Goal: Task Accomplishment & Management: Use online tool/utility

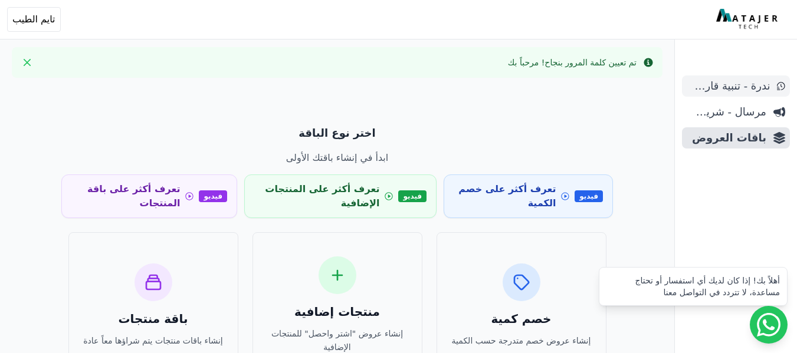
click at [742, 90] on span "ندرة - تنبية قارب علي النفاذ" at bounding box center [728, 86] width 83 height 17
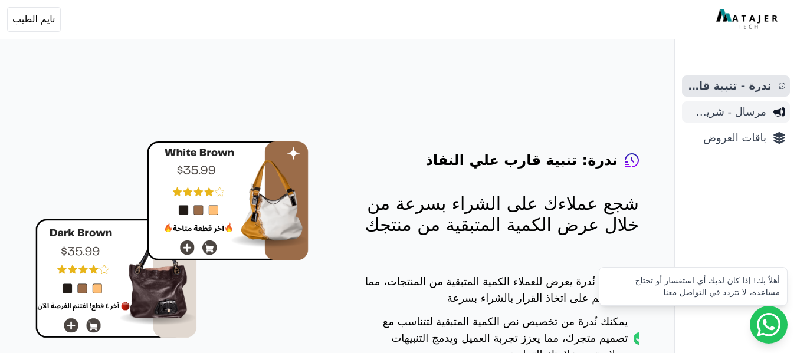
click at [739, 118] on span "مرسال - شريط دعاية" at bounding box center [727, 112] width 80 height 17
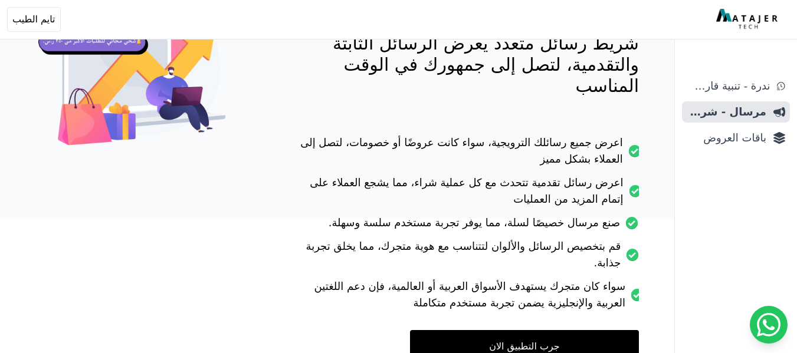
scroll to position [227, 0]
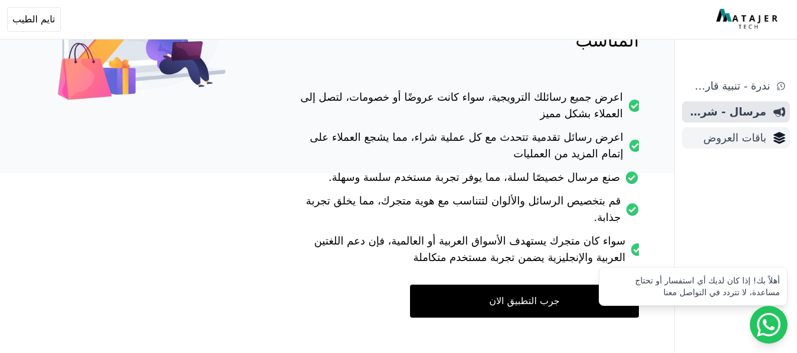
click at [746, 142] on span "باقات العروض" at bounding box center [727, 138] width 80 height 17
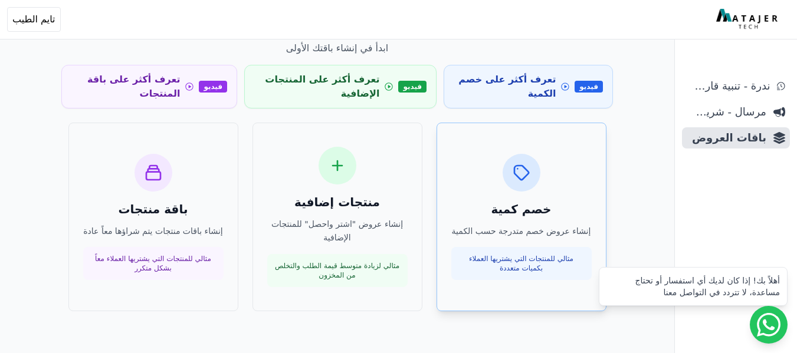
scroll to position [89, 0]
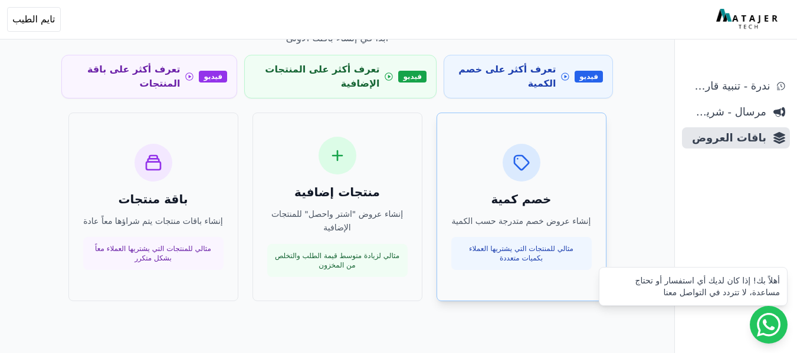
click at [547, 188] on div "خصم كمية إنشاء عروض خصم متدرجة حسب الكمية مثالي للمنتجات التي يشتريها العملاء ب…" at bounding box center [521, 207] width 140 height 127
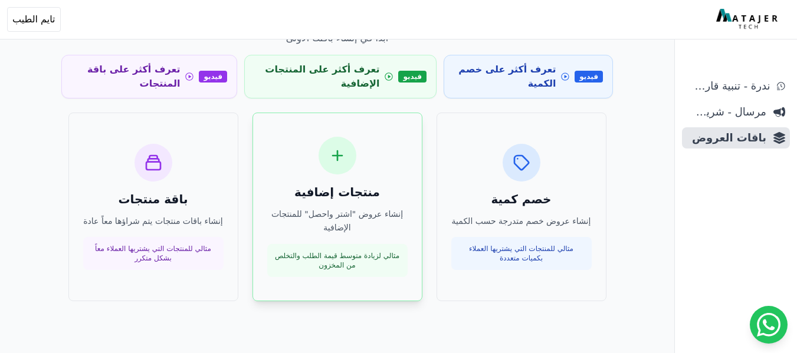
click at [366, 189] on h3 "منتجات إضافية" at bounding box center [337, 192] width 140 height 17
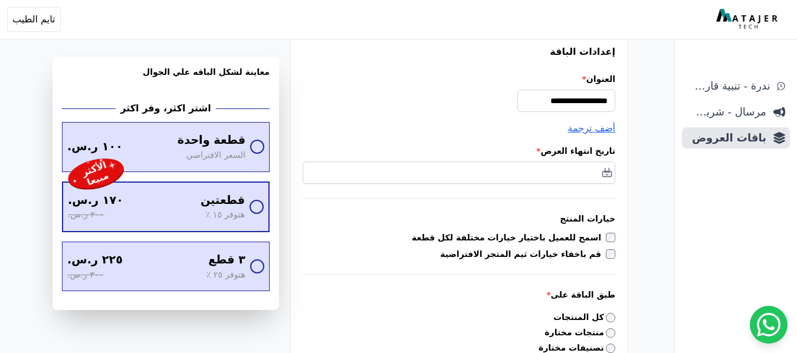
scroll to position [118, 0]
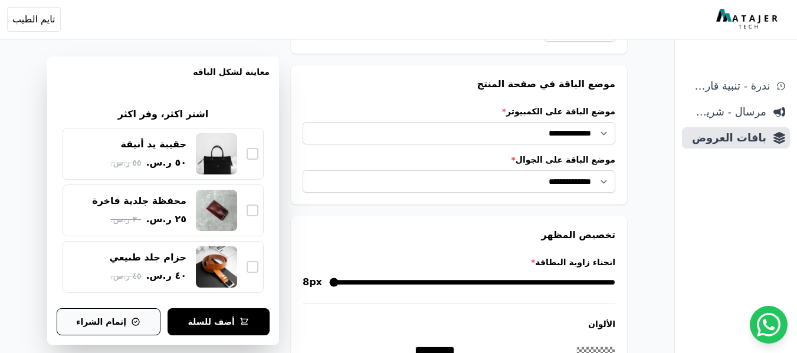
scroll to position [885, 0]
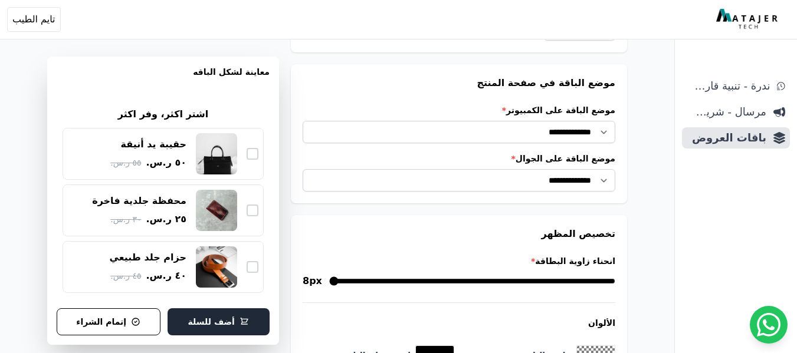
click at [204, 321] on button "أضف للسلة" at bounding box center [219, 322] width 103 height 27
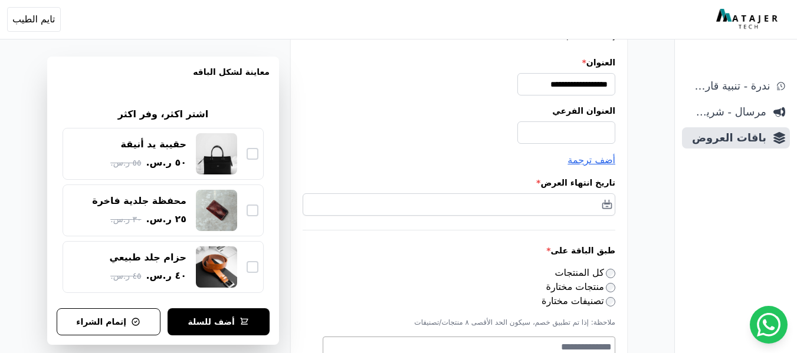
scroll to position [133, 0]
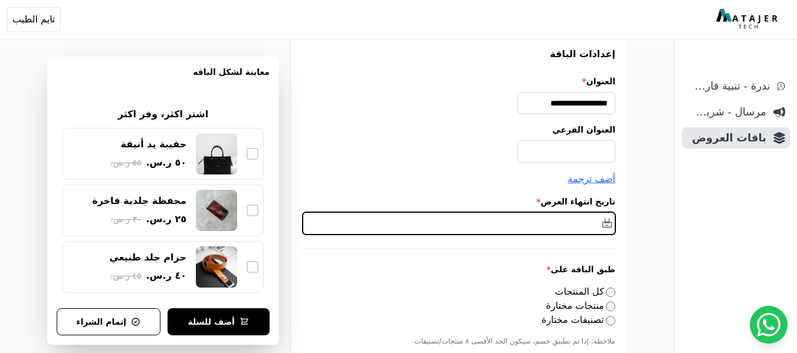
click at [527, 227] on input "text" at bounding box center [459, 223] width 313 height 22
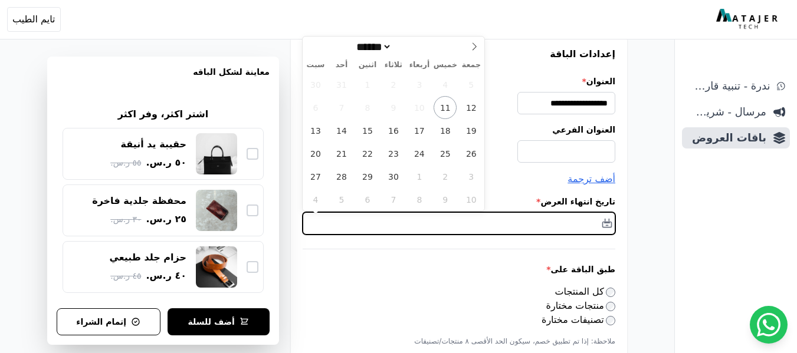
click at [532, 227] on input "text" at bounding box center [459, 223] width 313 height 22
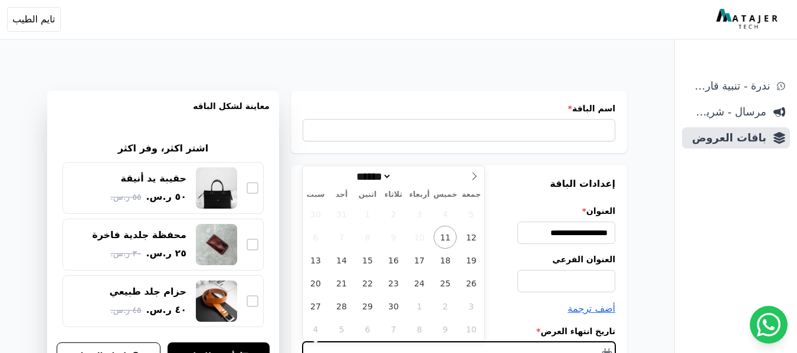
scroll to position [0, 0]
